Goal: Task Accomplishment & Management: Use online tool/utility

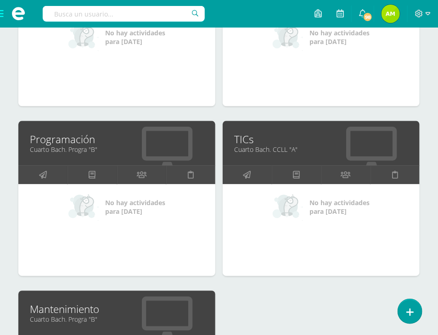
scroll to position [596, 0]
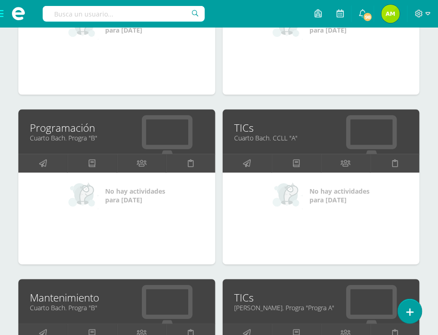
click at [71, 298] on link "Mantenimiento" at bounding box center [117, 297] width 174 height 14
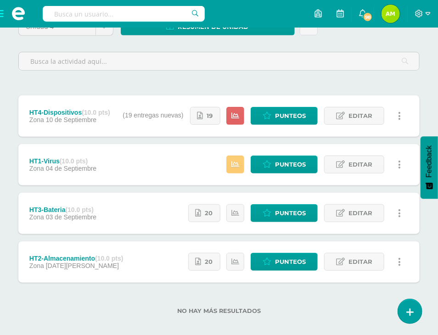
scroll to position [116, 0]
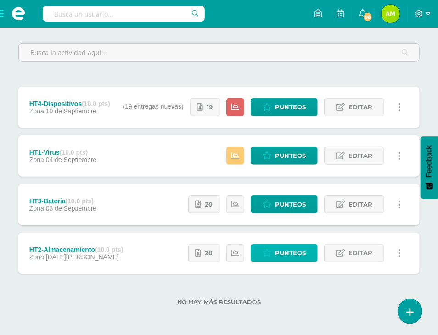
click at [274, 251] on link "Punteos" at bounding box center [284, 253] width 67 height 18
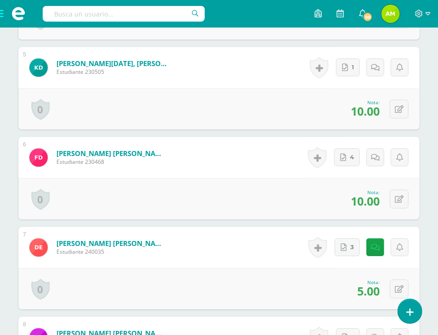
scroll to position [689, 0]
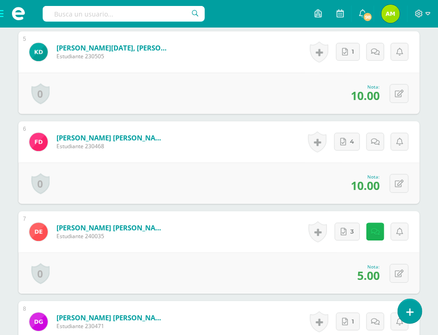
click at [366, 231] on div "Historial de actividad No hay historial para esta actividad 3 Agregar Comentari…" at bounding box center [357, 231] width 123 height 41
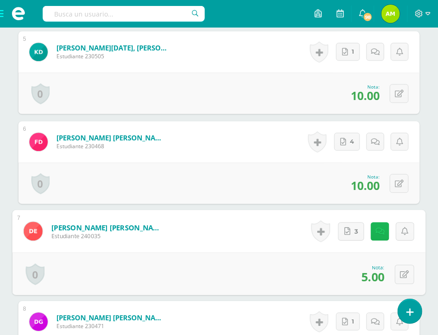
click at [375, 235] on link at bounding box center [380, 231] width 18 height 18
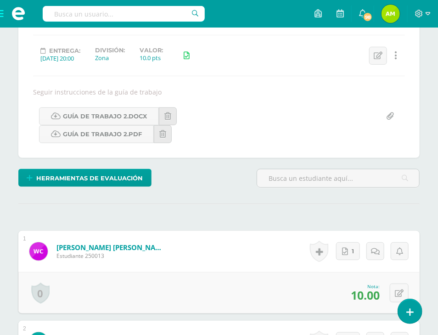
scroll to position [1, 0]
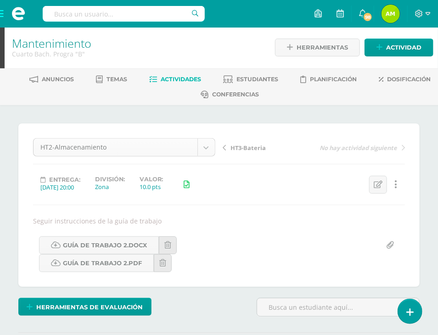
drag, startPoint x: 216, startPoint y: 149, endPoint x: 211, endPoint y: 149, distance: 5.0
click at [211, 149] on div "HT2-Almacenamiento HT4-Dispositivos HT1-Virus HT3-Bateria HT2-Almacenamiento" at bounding box center [123, 151] width 189 height 26
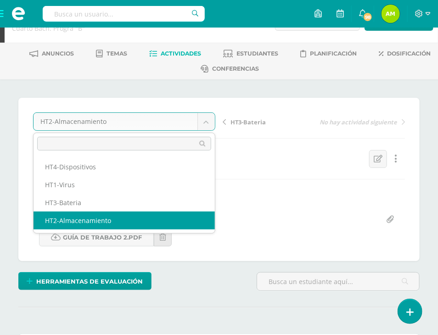
scroll to position [47, 0]
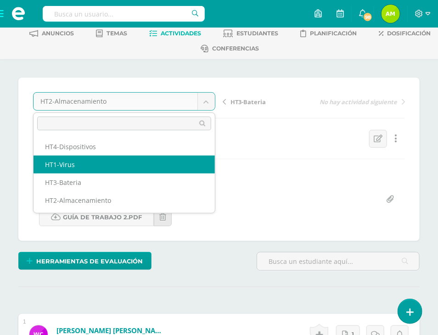
select select "/dashboard/teacher/grade-activity/108342/"
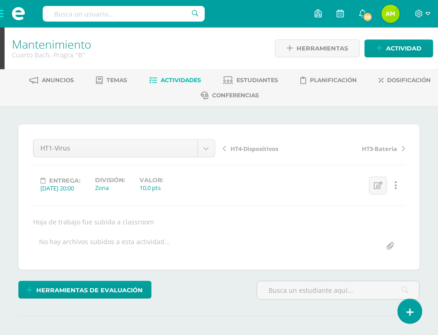
drag, startPoint x: 227, startPoint y: 151, endPoint x: 312, endPoint y: 108, distance: 95.0
